Goal: Find specific page/section: Find specific page/section

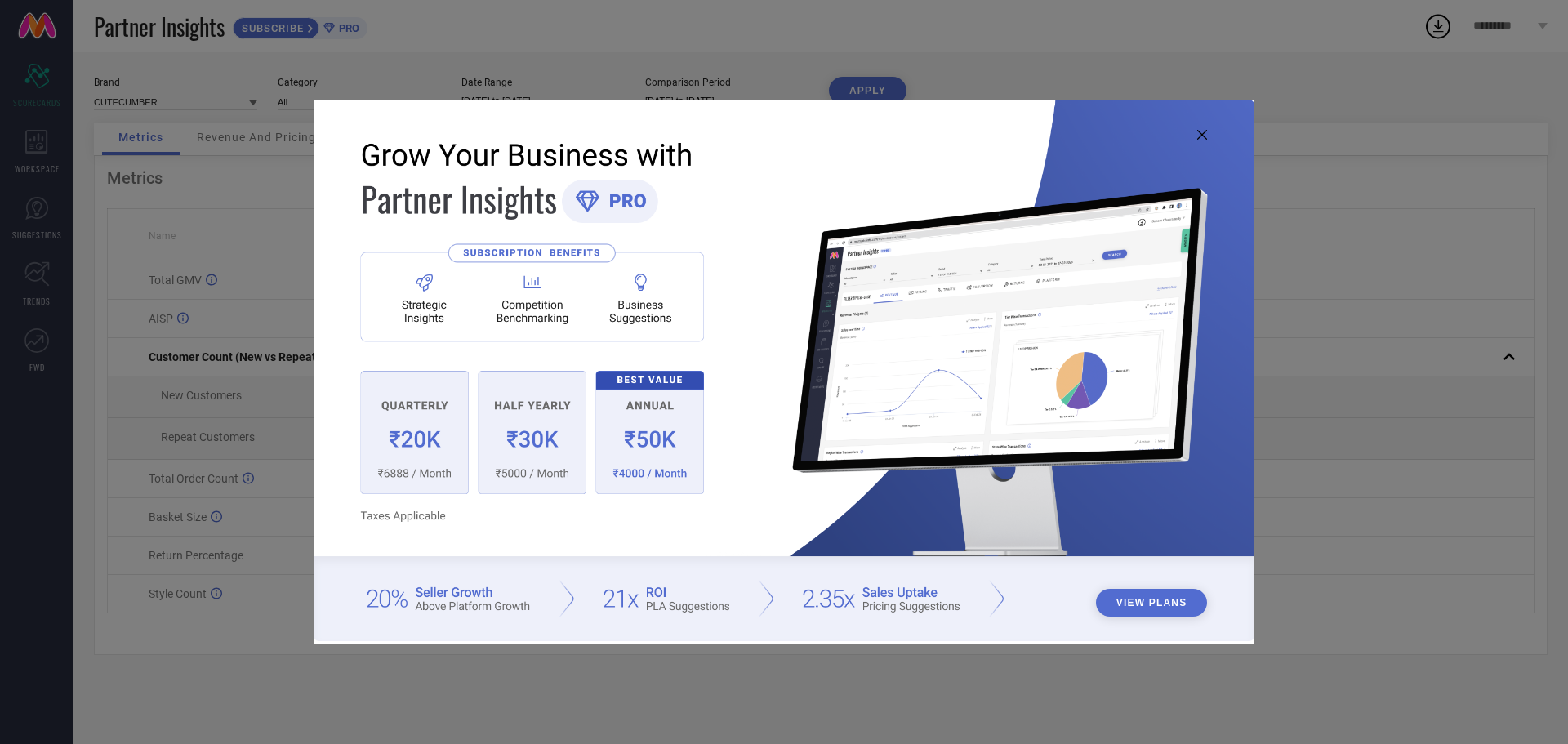
click at [1201, 136] on icon at bounding box center [1202, 135] width 9 height 9
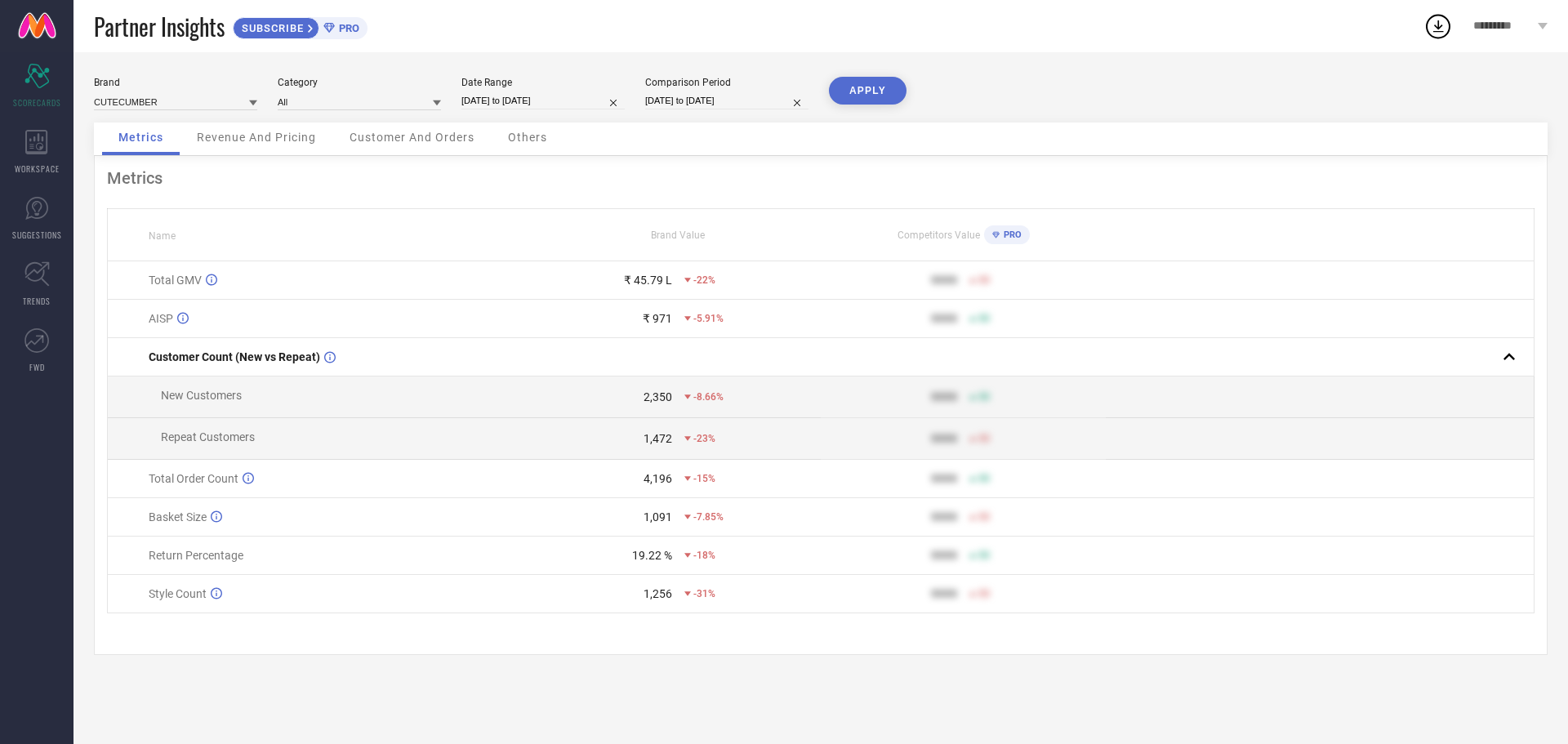
click at [273, 142] on span "Revenue And Pricing" at bounding box center [255, 138] width 119 height 13
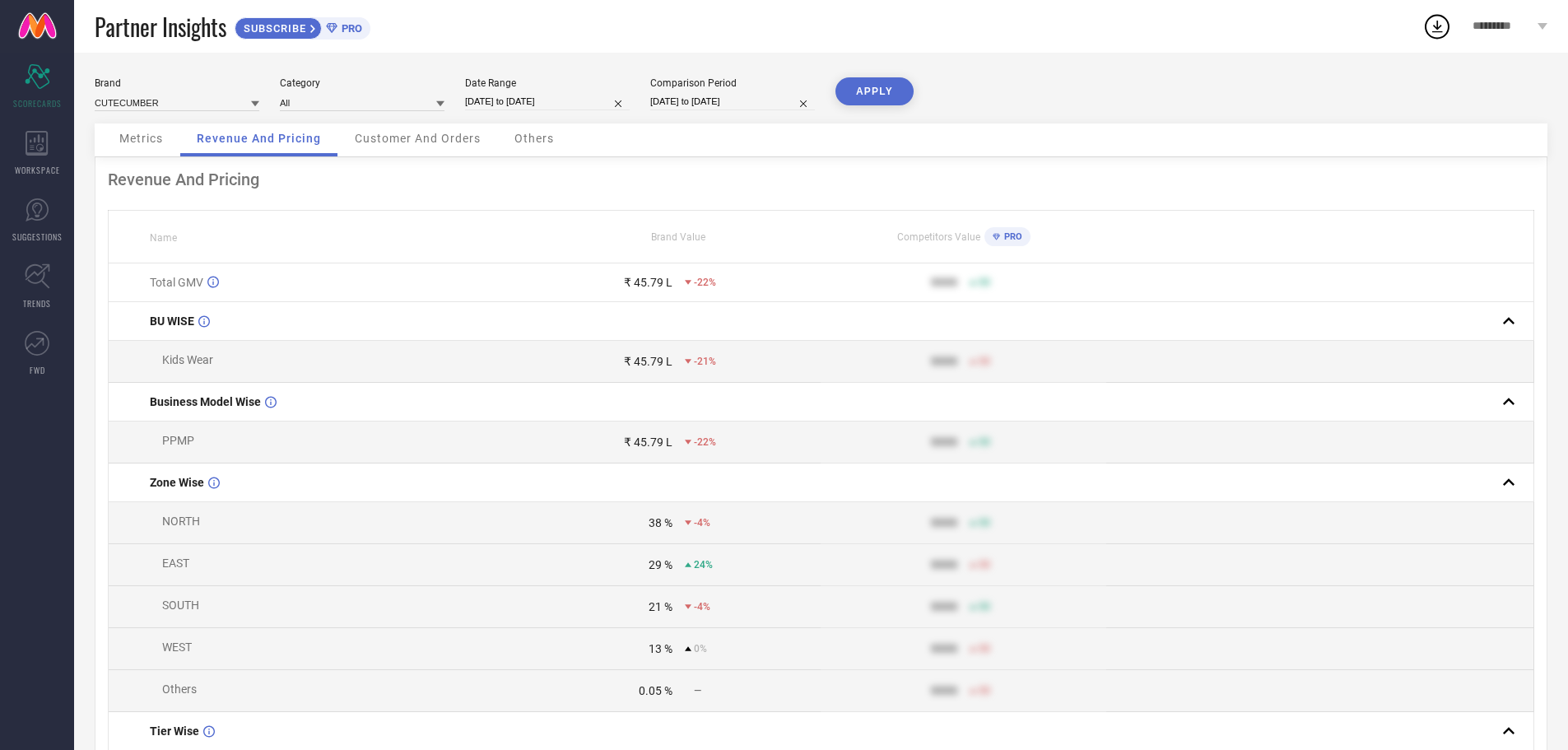
click at [995, 236] on icon at bounding box center [997, 237] width 8 height 8
click at [126, 136] on span "Metrics" at bounding box center [141, 139] width 43 height 13
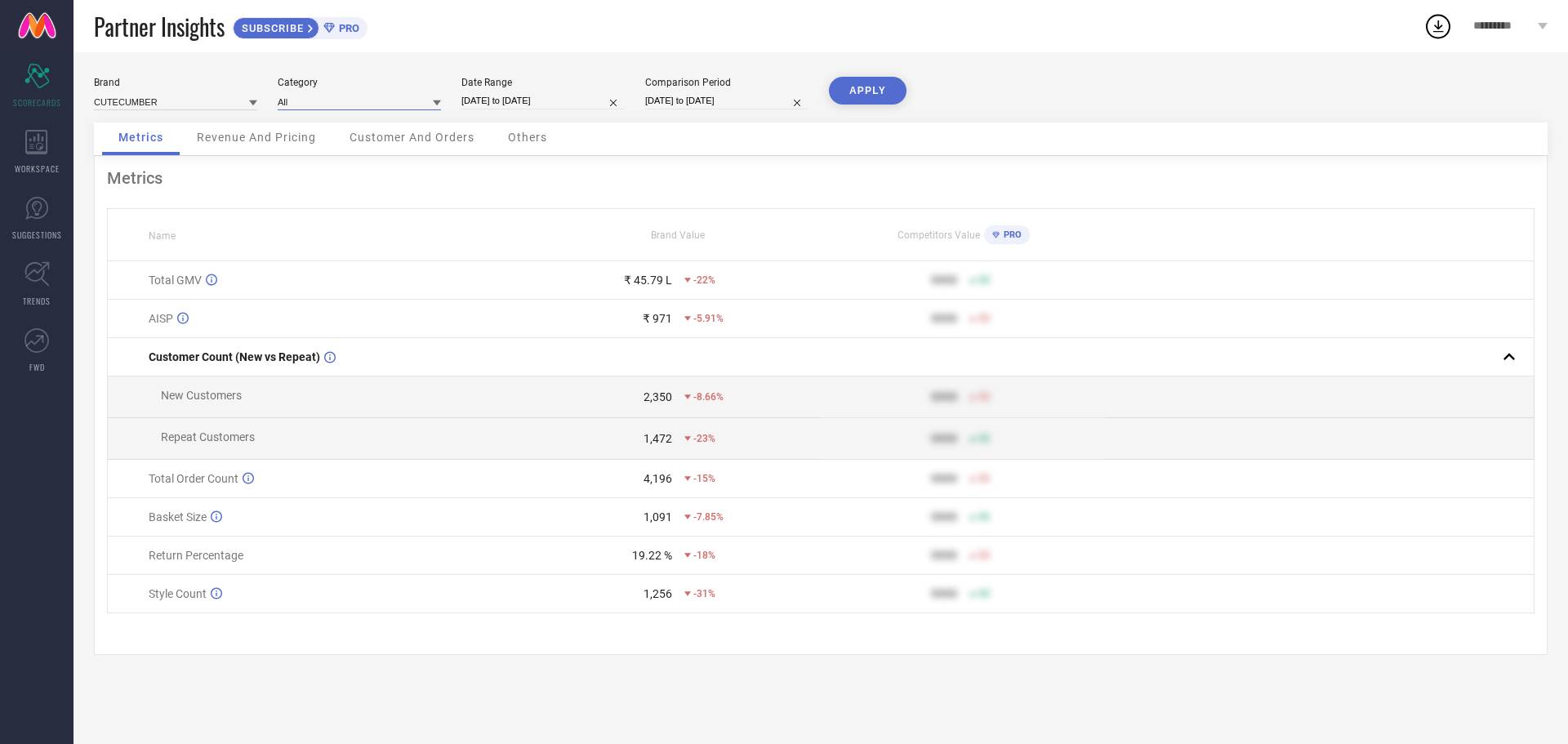
click at [357, 101] on input at bounding box center [359, 102] width 164 height 17
click at [332, 125] on div "All" at bounding box center [359, 124] width 164 height 28
click at [57, 154] on div "WORKSPACE" at bounding box center [36, 152] width 74 height 66
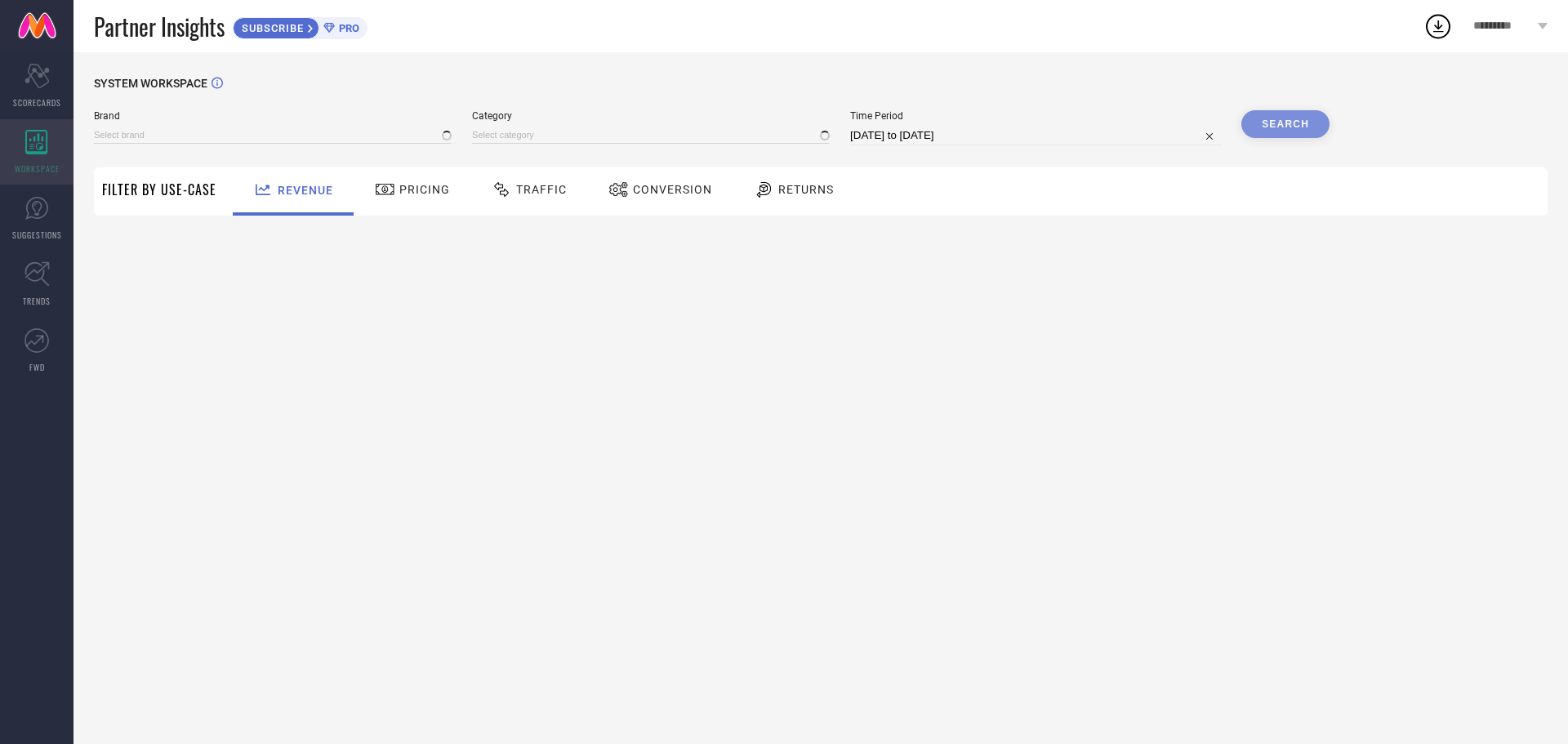
type input "CUTECUMBER"
type input "All"
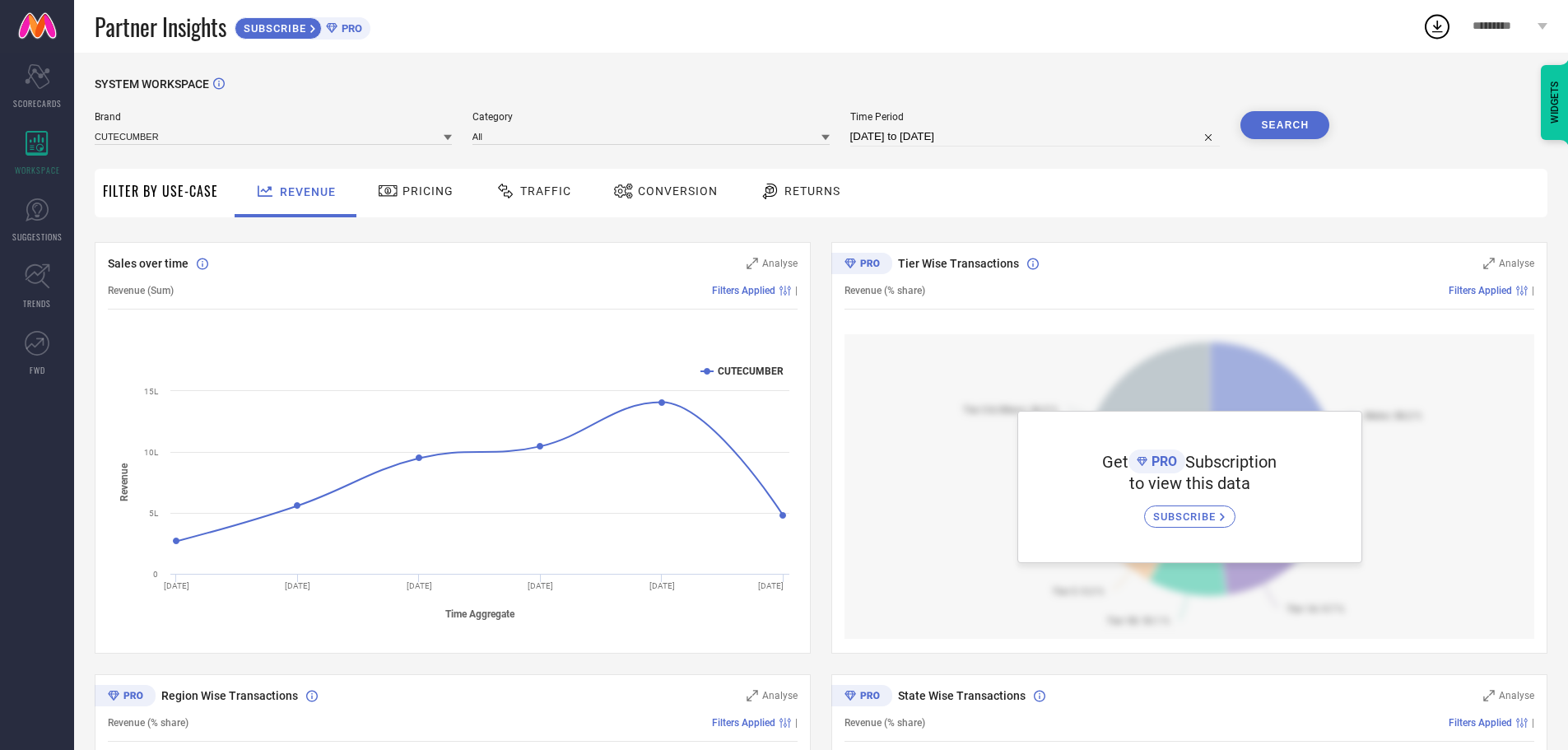
click at [1177, 525] on div "SUBSCRIBE" at bounding box center [1189, 517] width 91 height 23
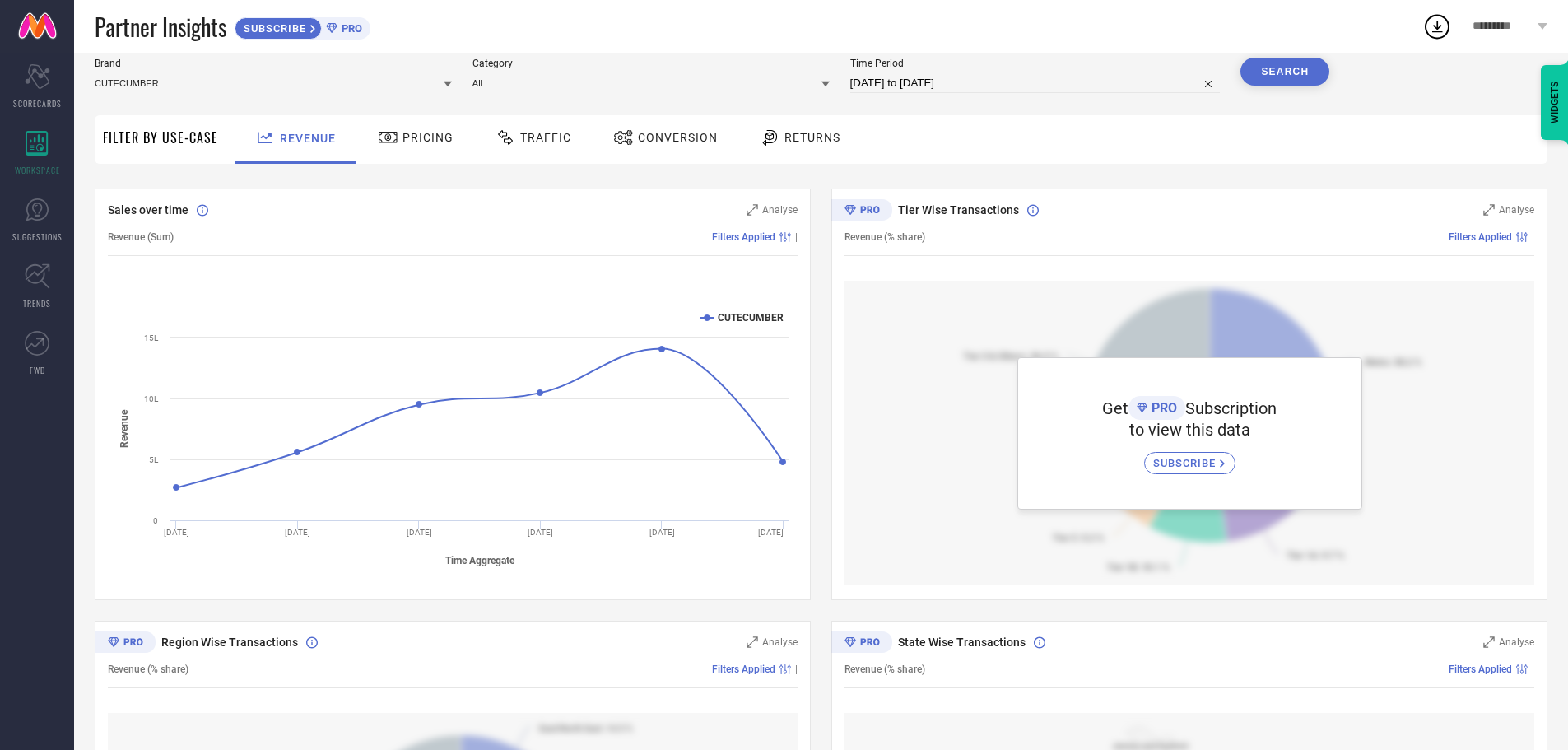
scroll to position [82, 0]
